Goal: Transaction & Acquisition: Purchase product/service

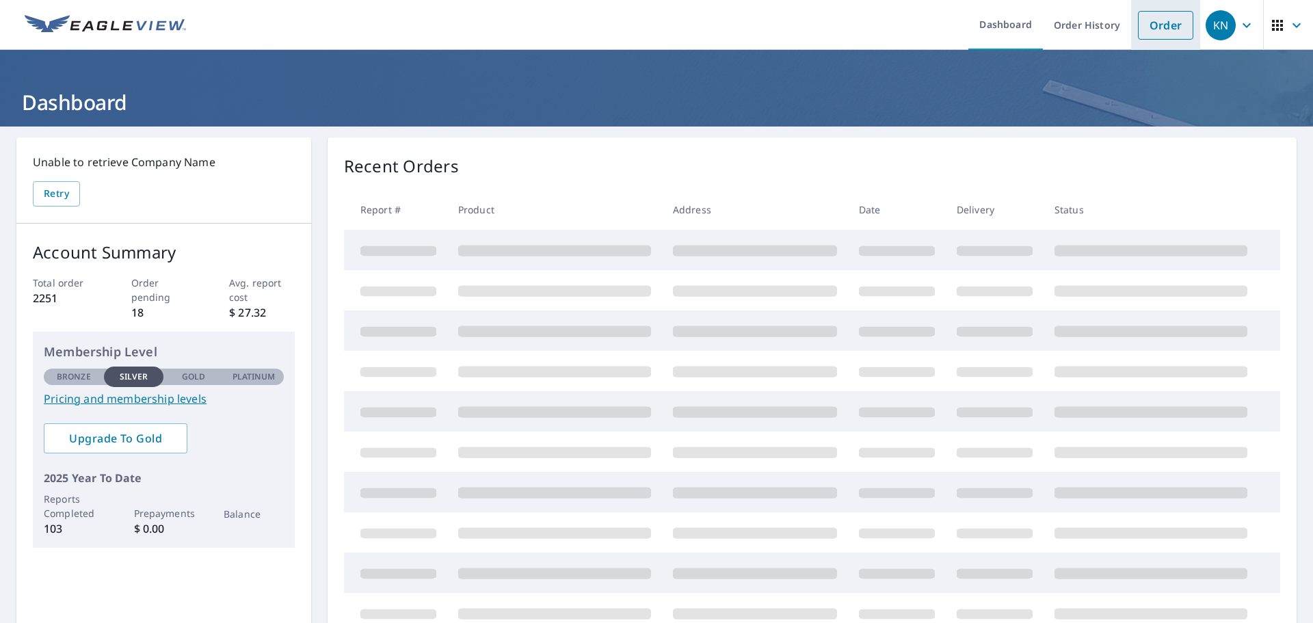
click at [1138, 22] on link "Order" at bounding box center [1165, 25] width 55 height 29
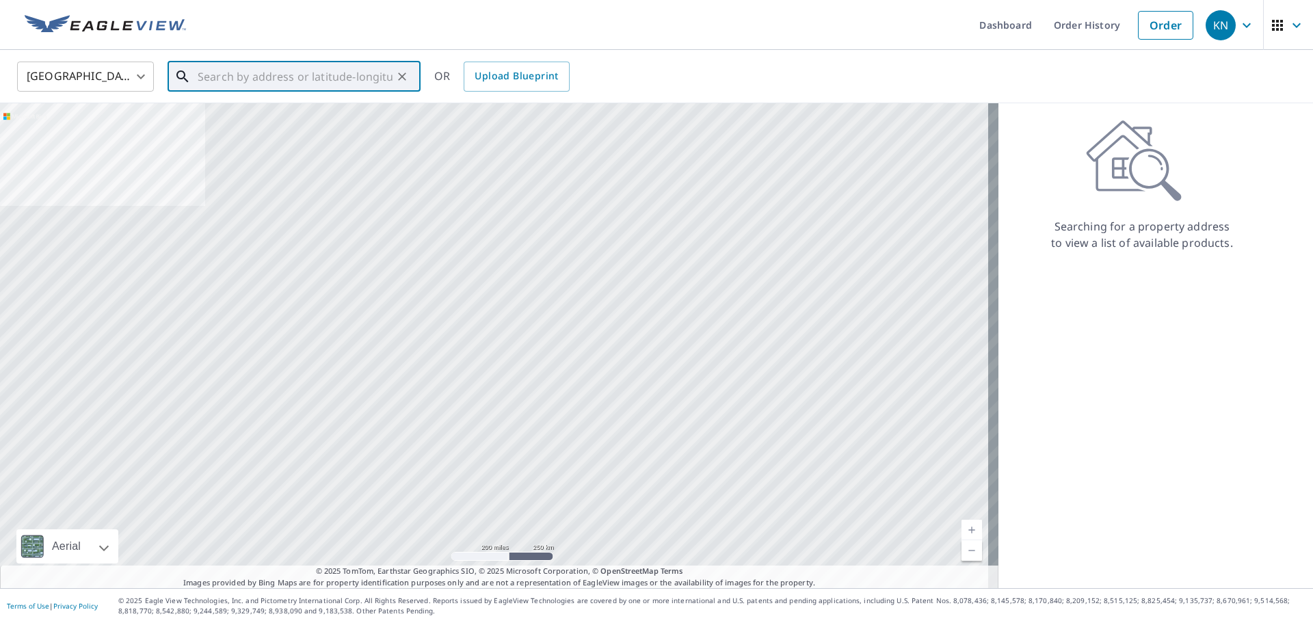
click at [215, 77] on input "text" at bounding box center [295, 76] width 195 height 38
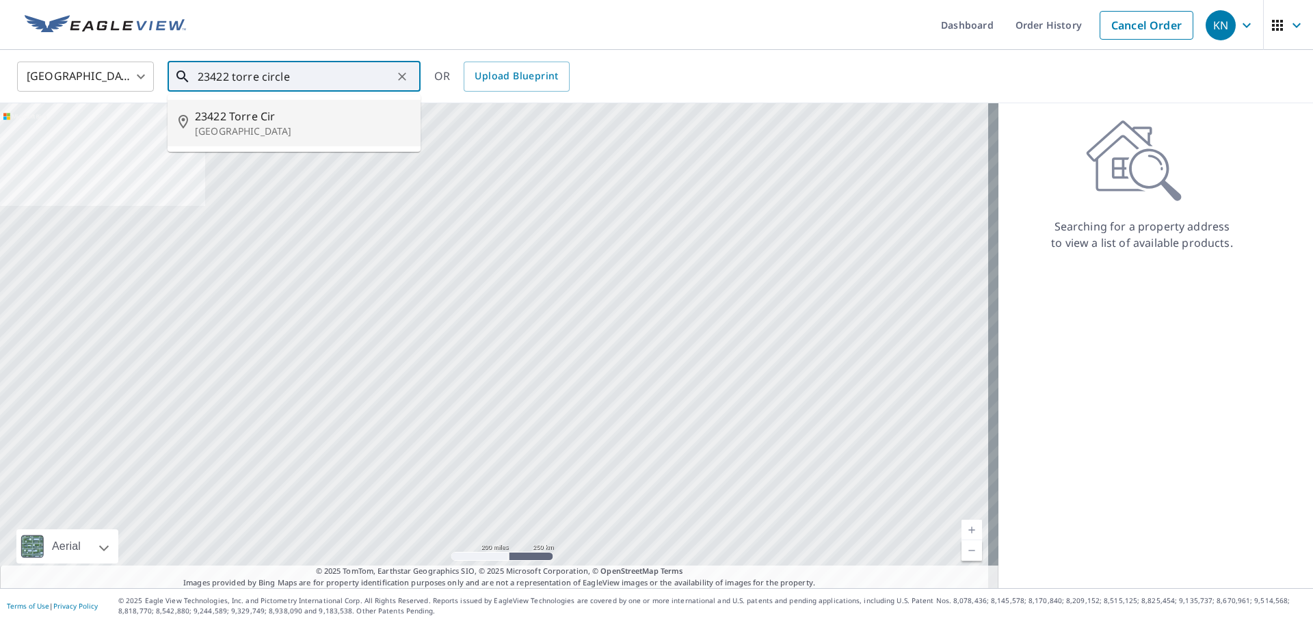
click at [296, 124] on span "23422 Torre Cir" at bounding box center [302, 116] width 215 height 16
type input "[STREET_ADDRESS]"
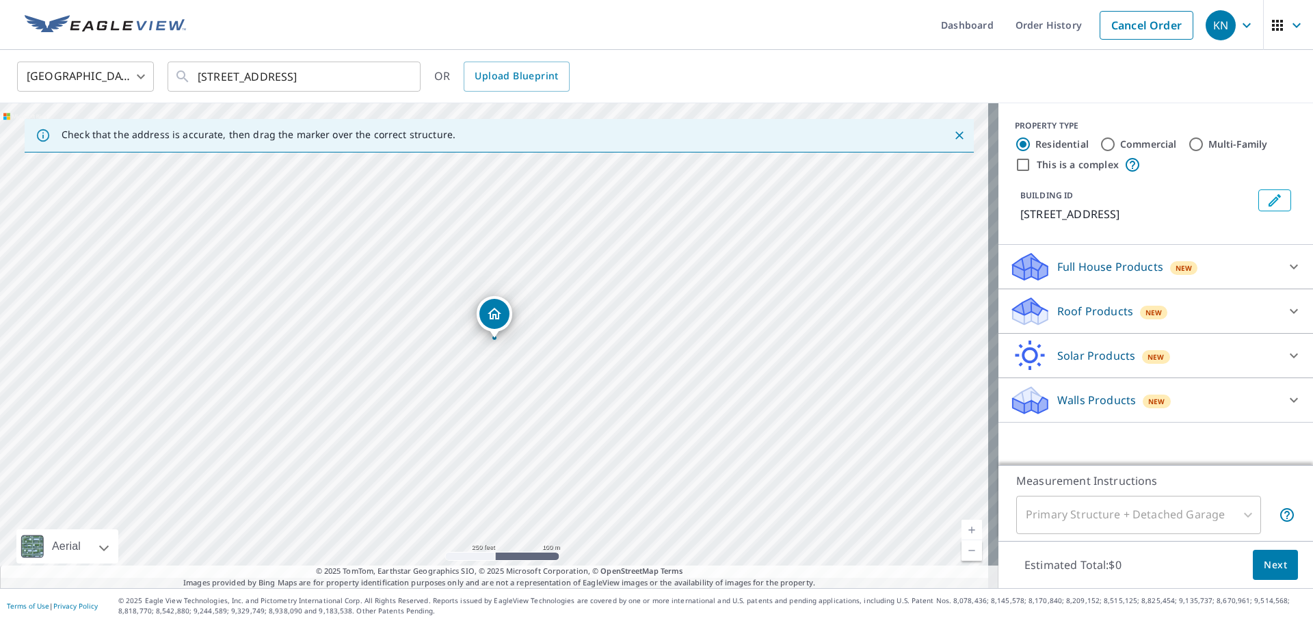
scroll to position [4, 0]
click at [1286, 319] on icon at bounding box center [1294, 311] width 16 height 16
click at [1251, 318] on div "Roof Products New" at bounding box center [1143, 311] width 268 height 32
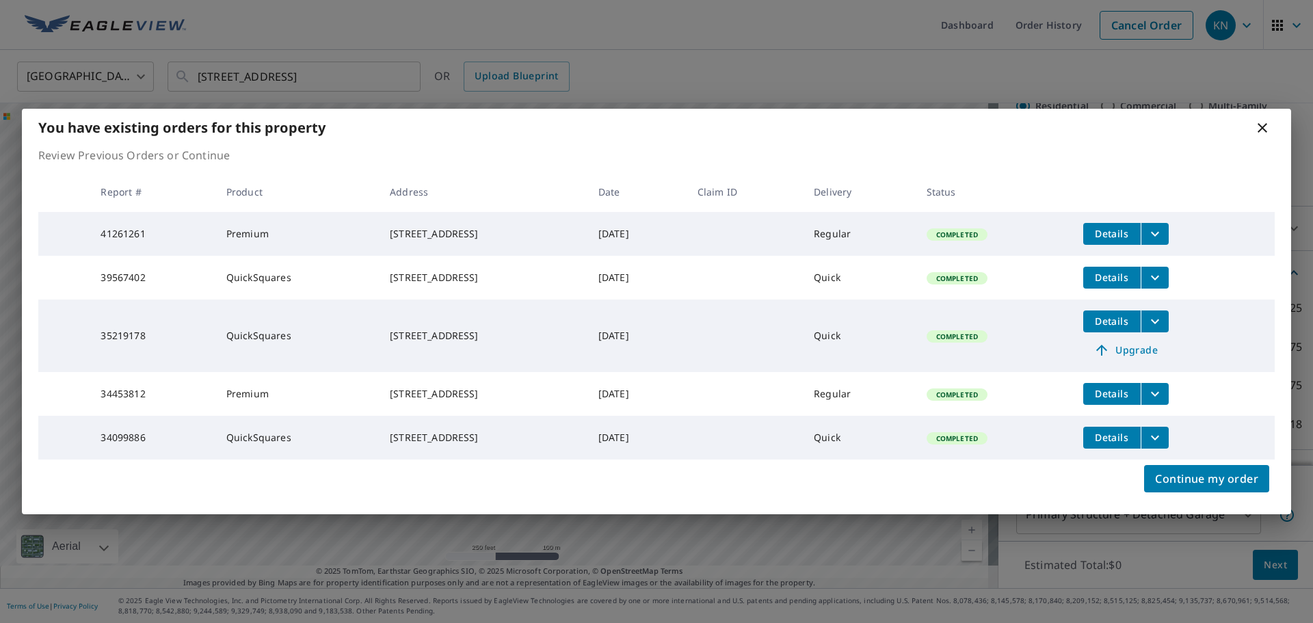
scroll to position [55, 0]
click at [1297, 437] on div "You have existing orders for this property Review Previous Orders or Continue R…" at bounding box center [656, 311] width 1313 height 623
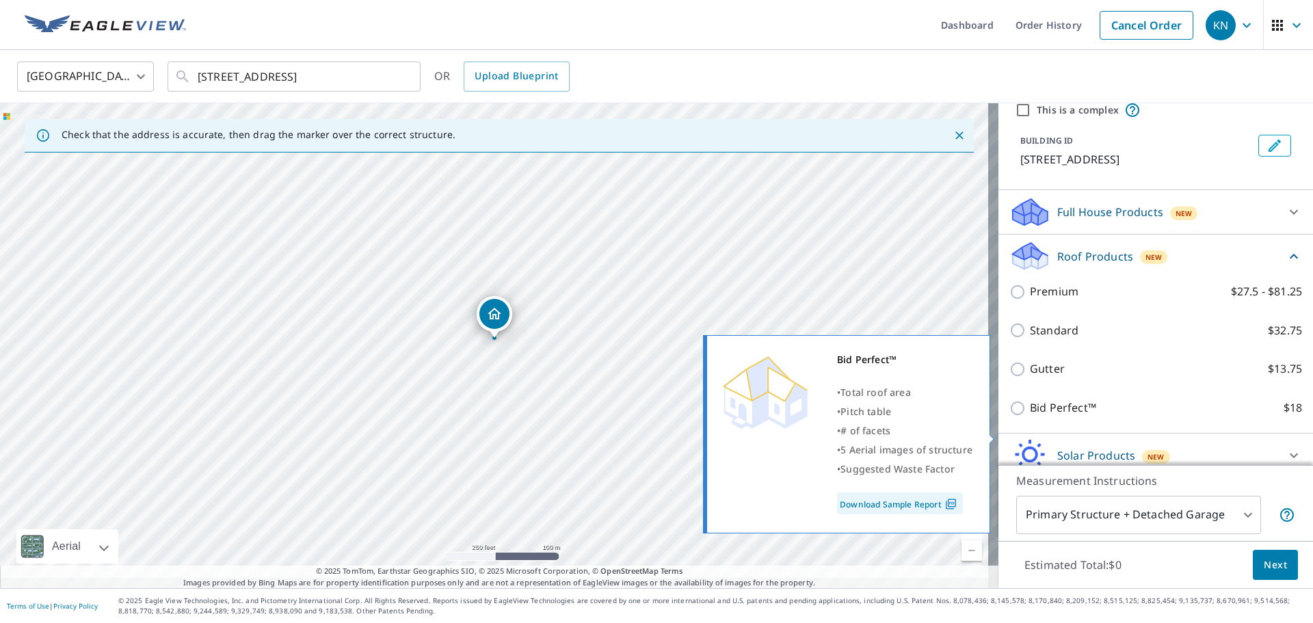
click at [995, 427] on div "Bid Perfect™ • Total roof area • Pitch table • # of facets • 5 Aerial images of…" at bounding box center [852, 434] width 295 height 207
click at [1009, 416] on input "Bid Perfect™ $18" at bounding box center [1019, 408] width 21 height 16
checkbox input "true"
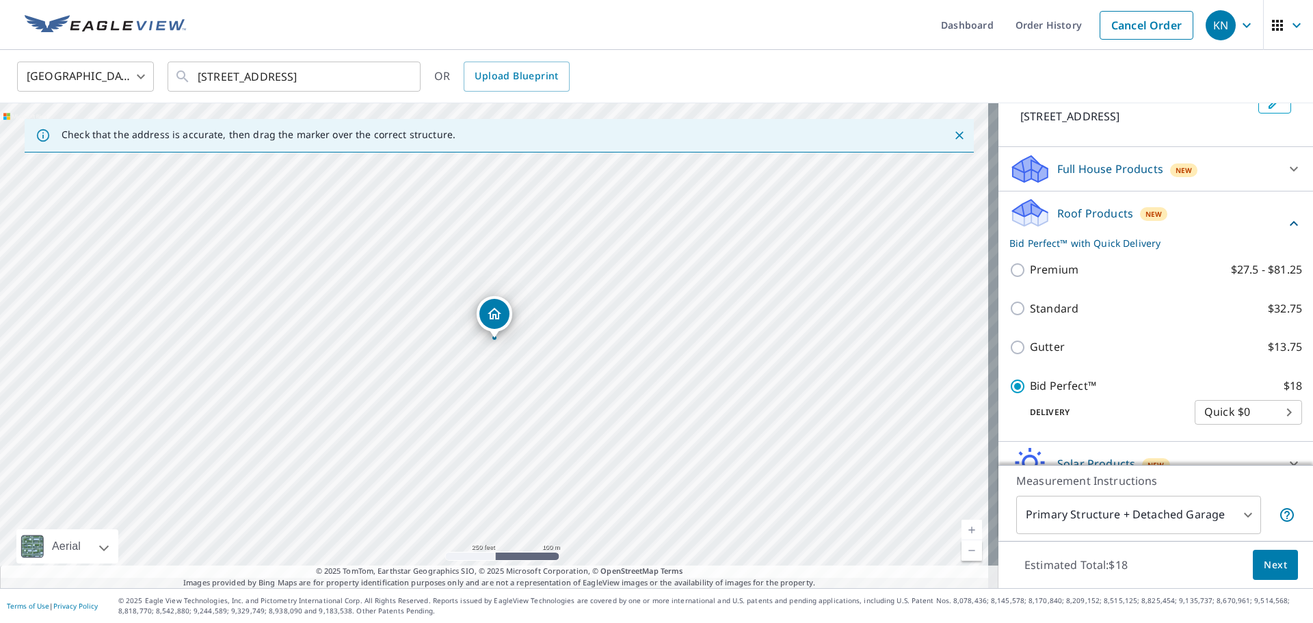
scroll to position [109, 0]
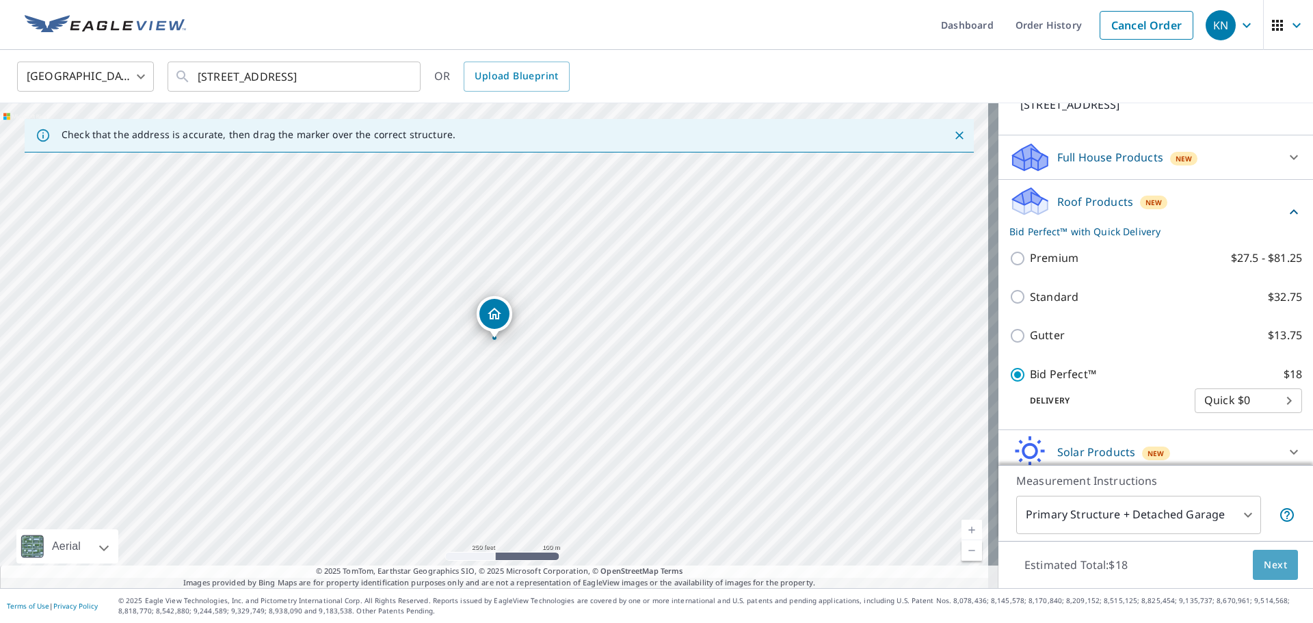
click at [1264, 559] on span "Next" at bounding box center [1275, 565] width 23 height 17
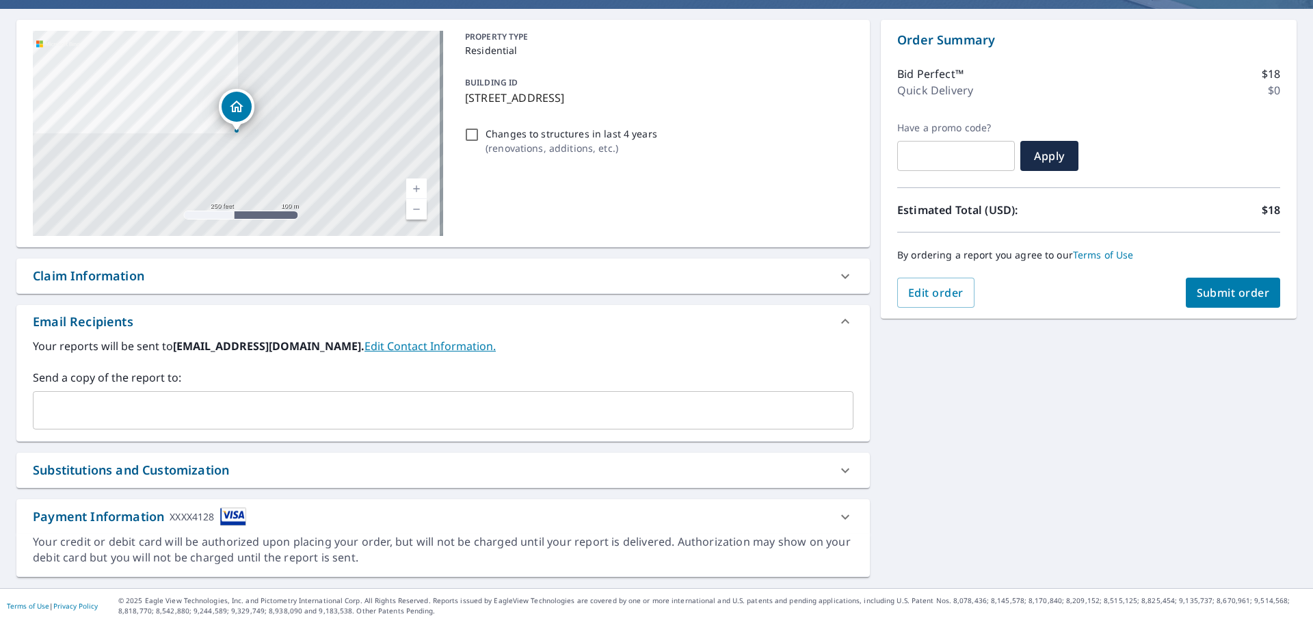
scroll to position [139, 0]
click at [843, 509] on icon at bounding box center [845, 517] width 16 height 16
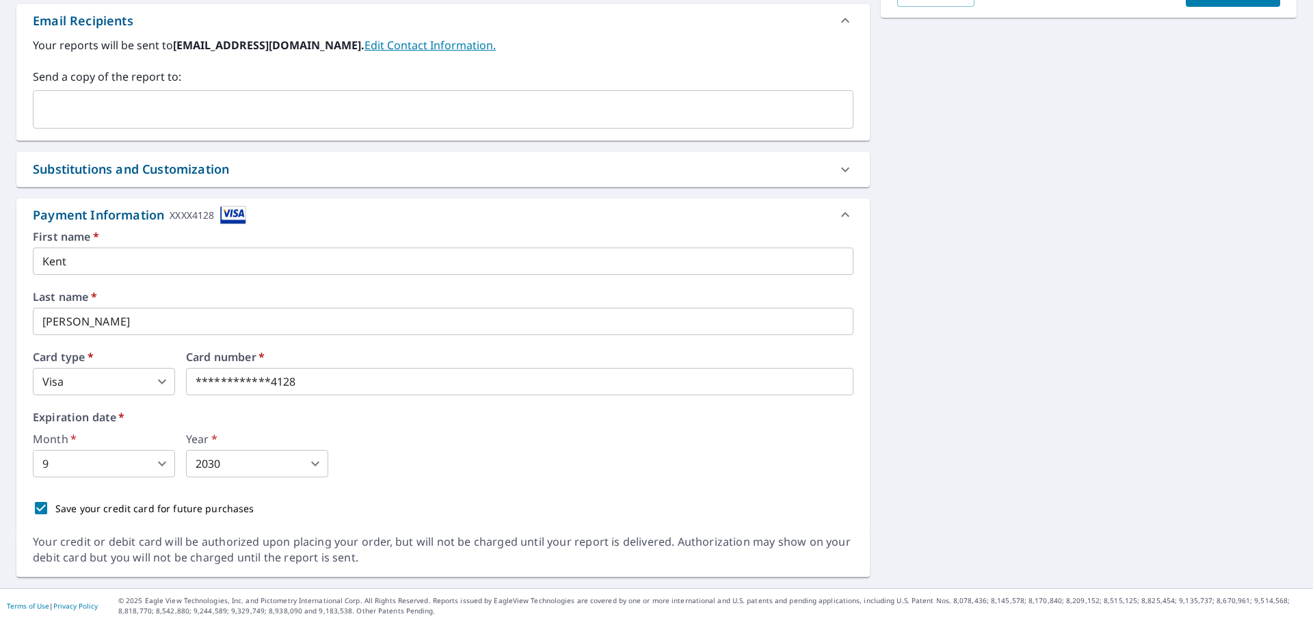
scroll to position [431, 0]
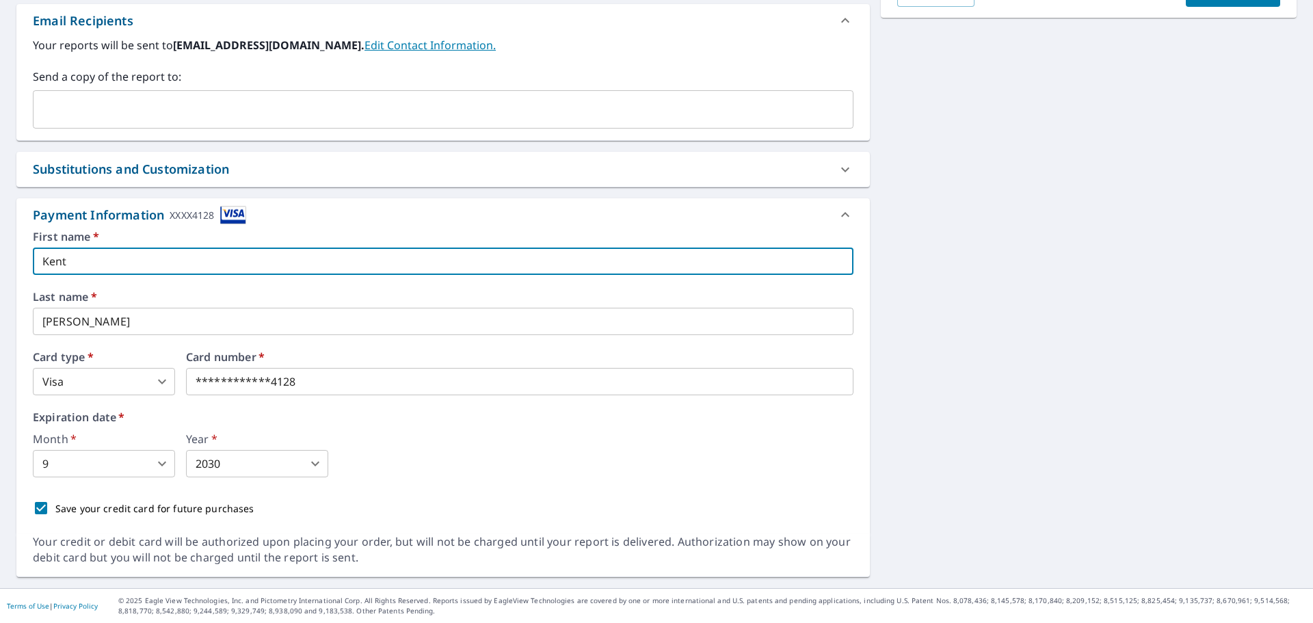
click at [189, 273] on input "Kent" at bounding box center [443, 261] width 821 height 27
type input "K"
type input "[PERSON_NAME]"
drag, startPoint x: 139, startPoint y: 339, endPoint x: 129, endPoint y: 341, distance: 9.8
click at [139, 335] on input "[PERSON_NAME]" at bounding box center [443, 321] width 821 height 27
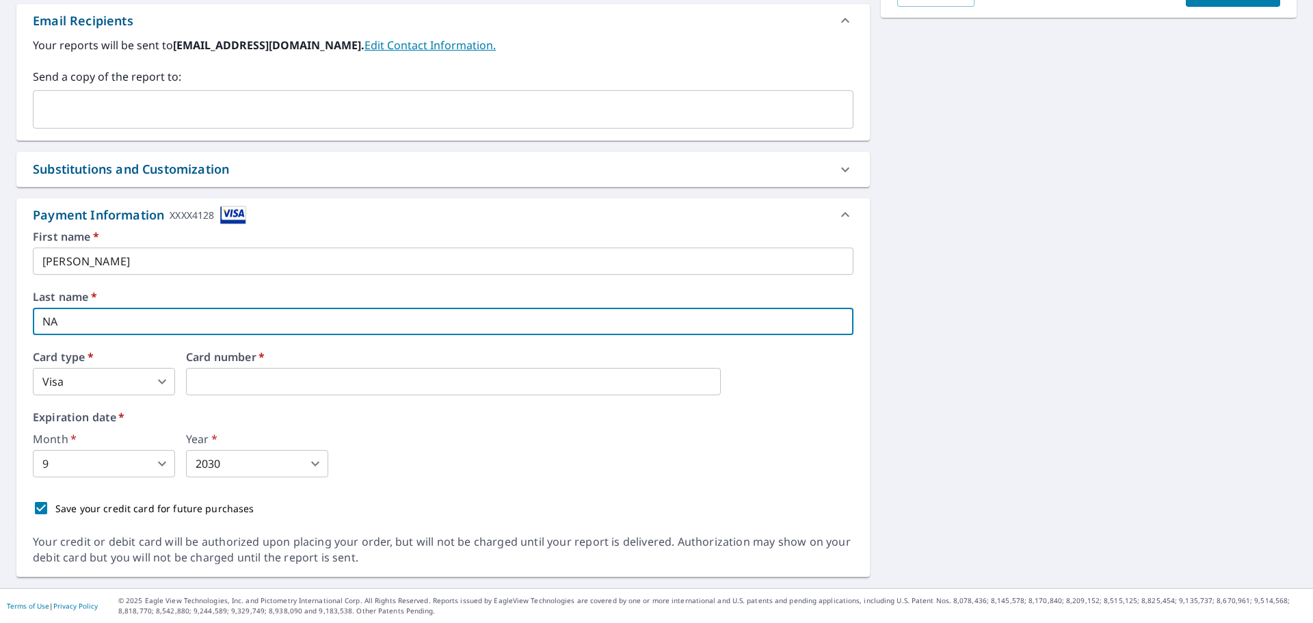
type input "N"
type input "[PERSON_NAME]"
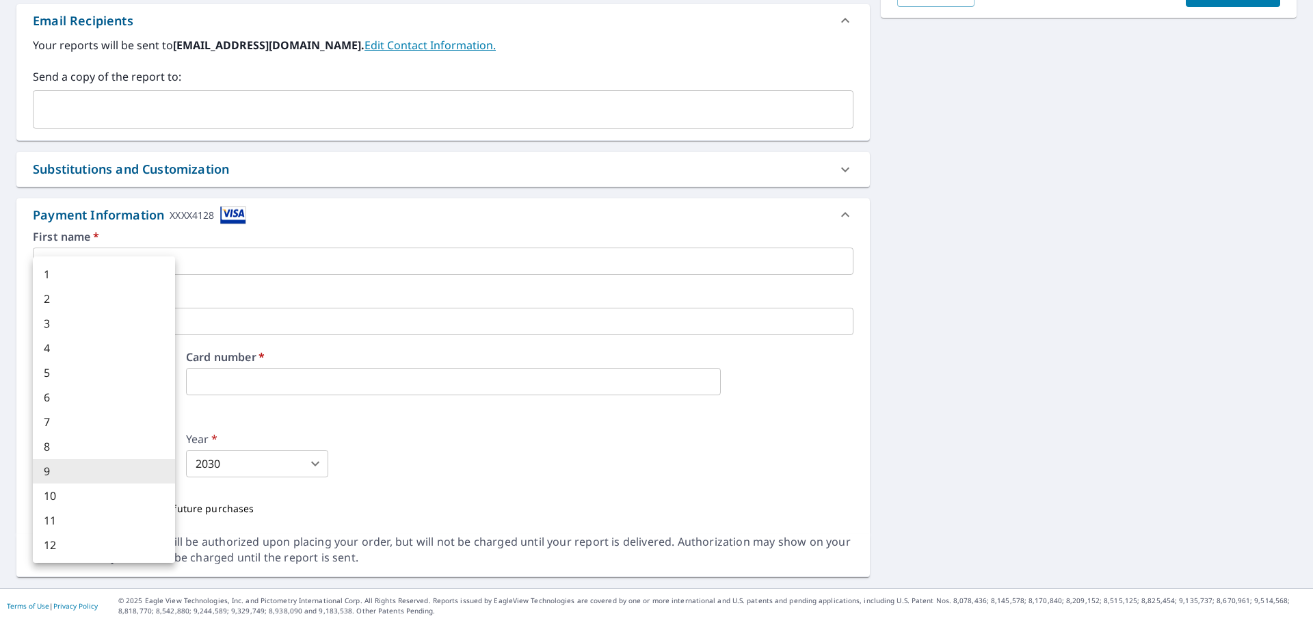
click at [163, 490] on body "KN KN Dashboard Order History Cancel Order KN Dashboard / Finalize Order Finali…" at bounding box center [656, 311] width 1313 height 623
click at [84, 385] on li "5" at bounding box center [104, 372] width 142 height 25
type input "5"
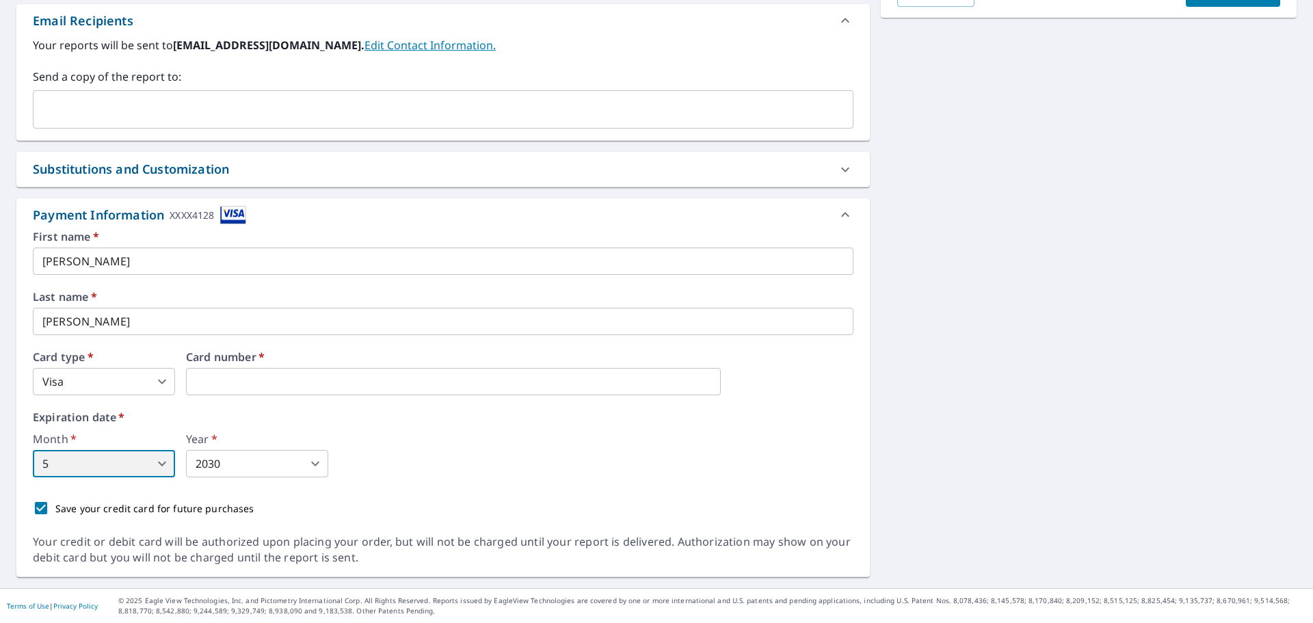
scroll to position [466, 0]
click at [45, 496] on input "Save your credit card for future purchases" at bounding box center [41, 508] width 29 height 29
checkbox input "false"
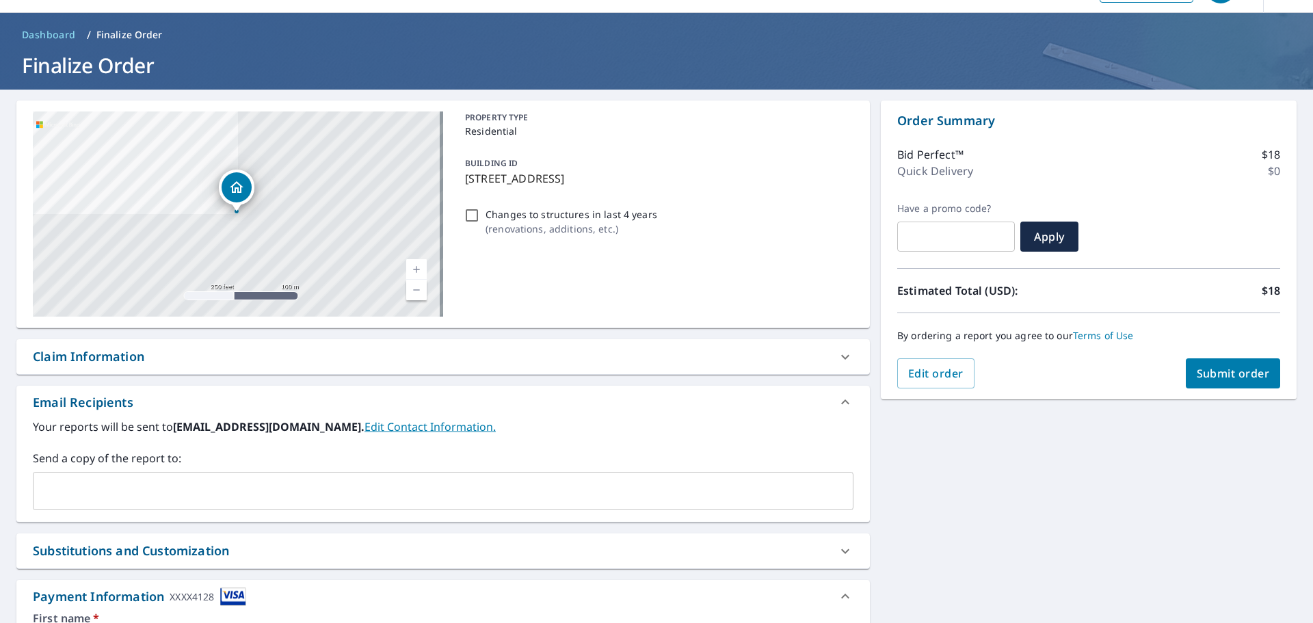
scroll to position [0, 0]
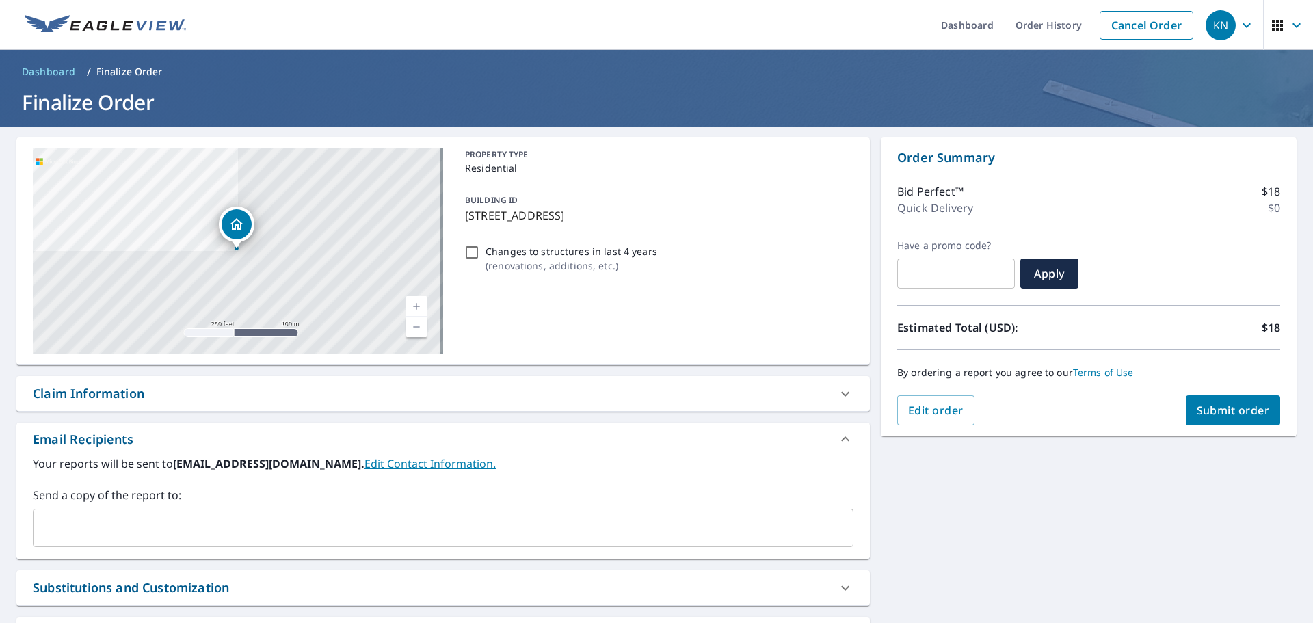
click at [1216, 414] on span "Submit order" at bounding box center [1233, 410] width 73 height 15
